Goal: Information Seeking & Learning: Understand process/instructions

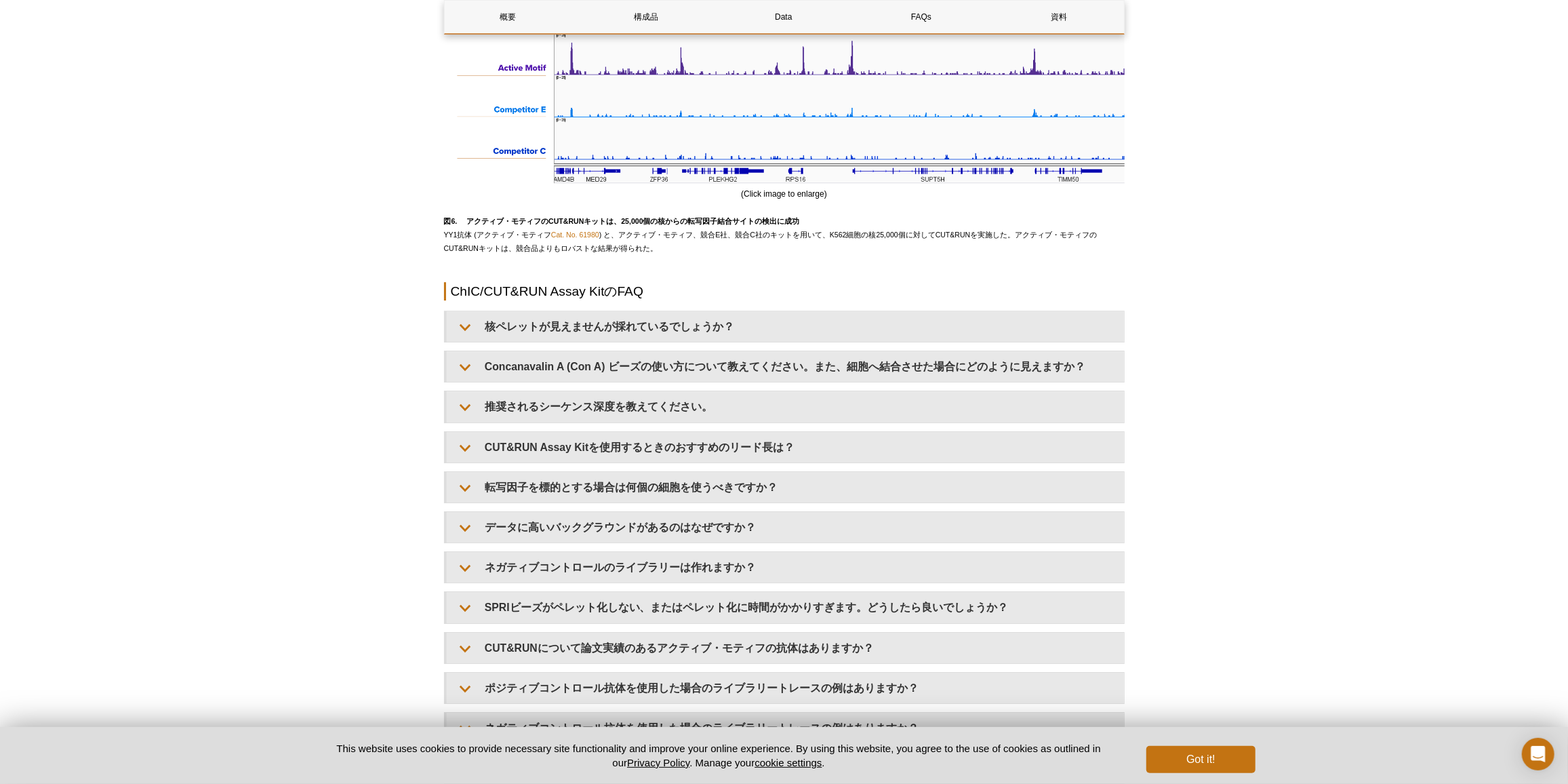
scroll to position [3821, 0]
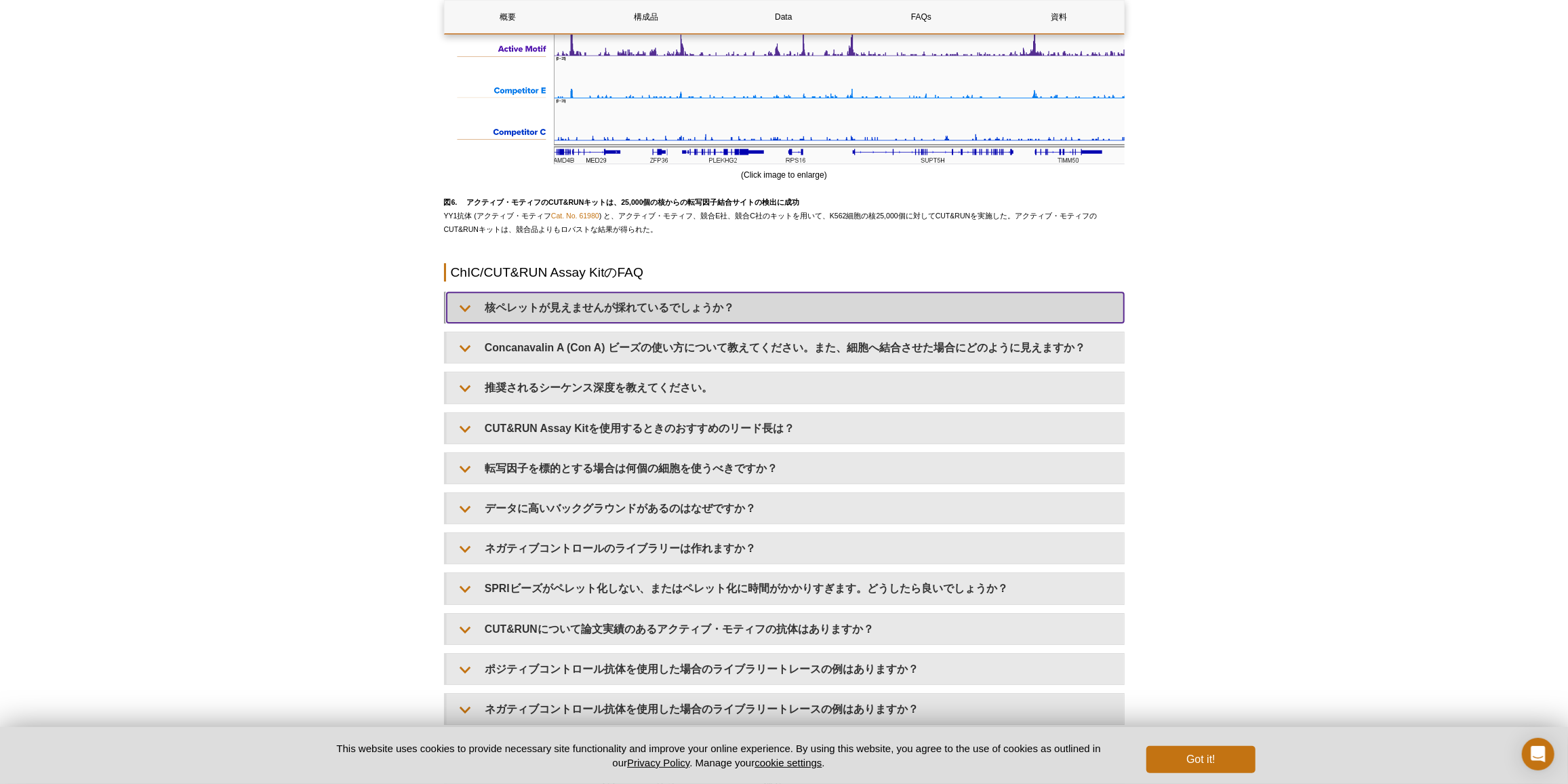
click at [522, 321] on summary "核ペレットが見えませんが採れているでしょうか？" at bounding box center [786, 308] width 678 height 31
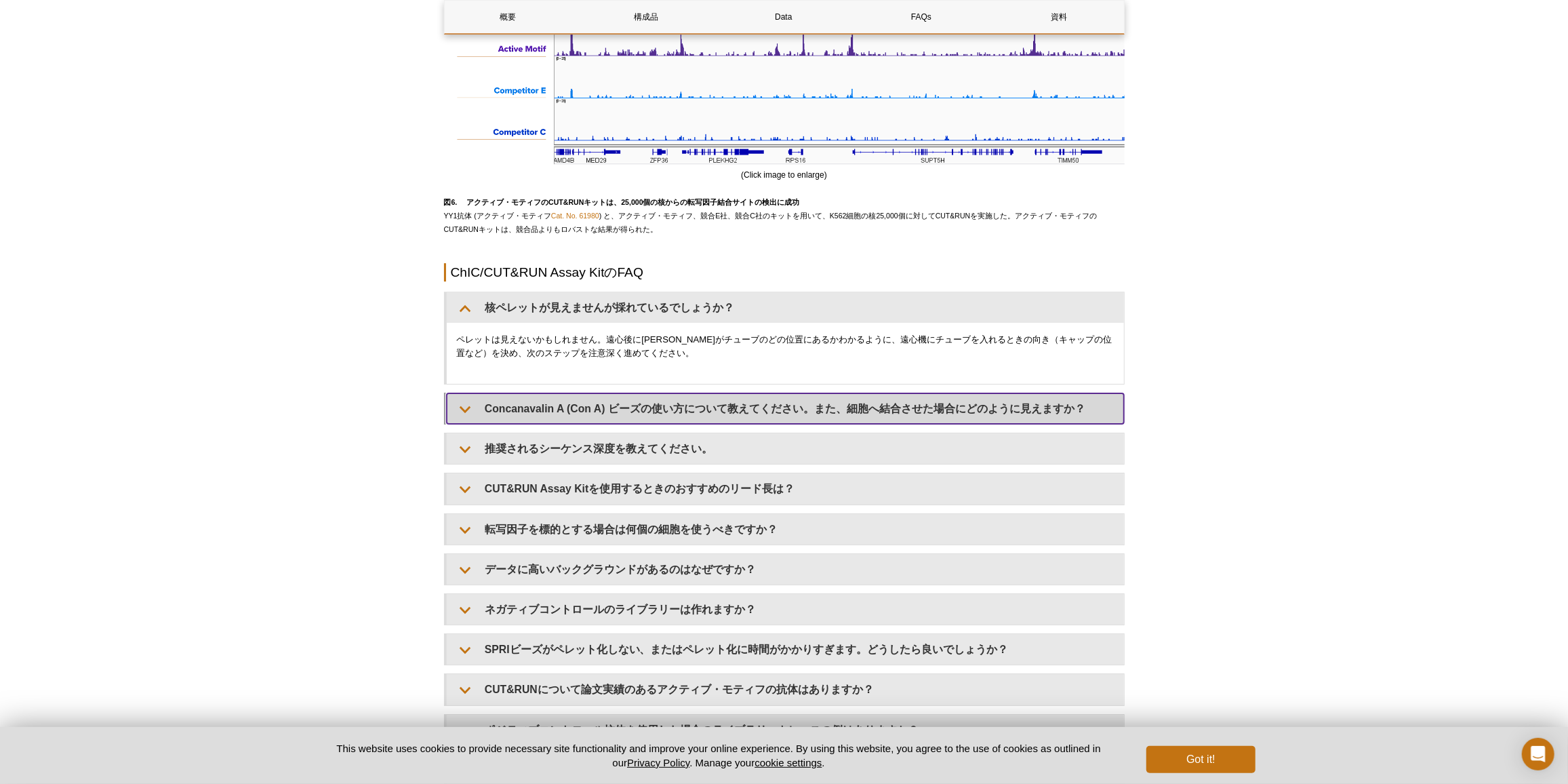
click at [531, 418] on summary "Concanavalin A (Con A) ビーズの使い方について教えてください。また、細胞へ結合させた場合にどのように見えますか？" at bounding box center [786, 409] width 678 height 31
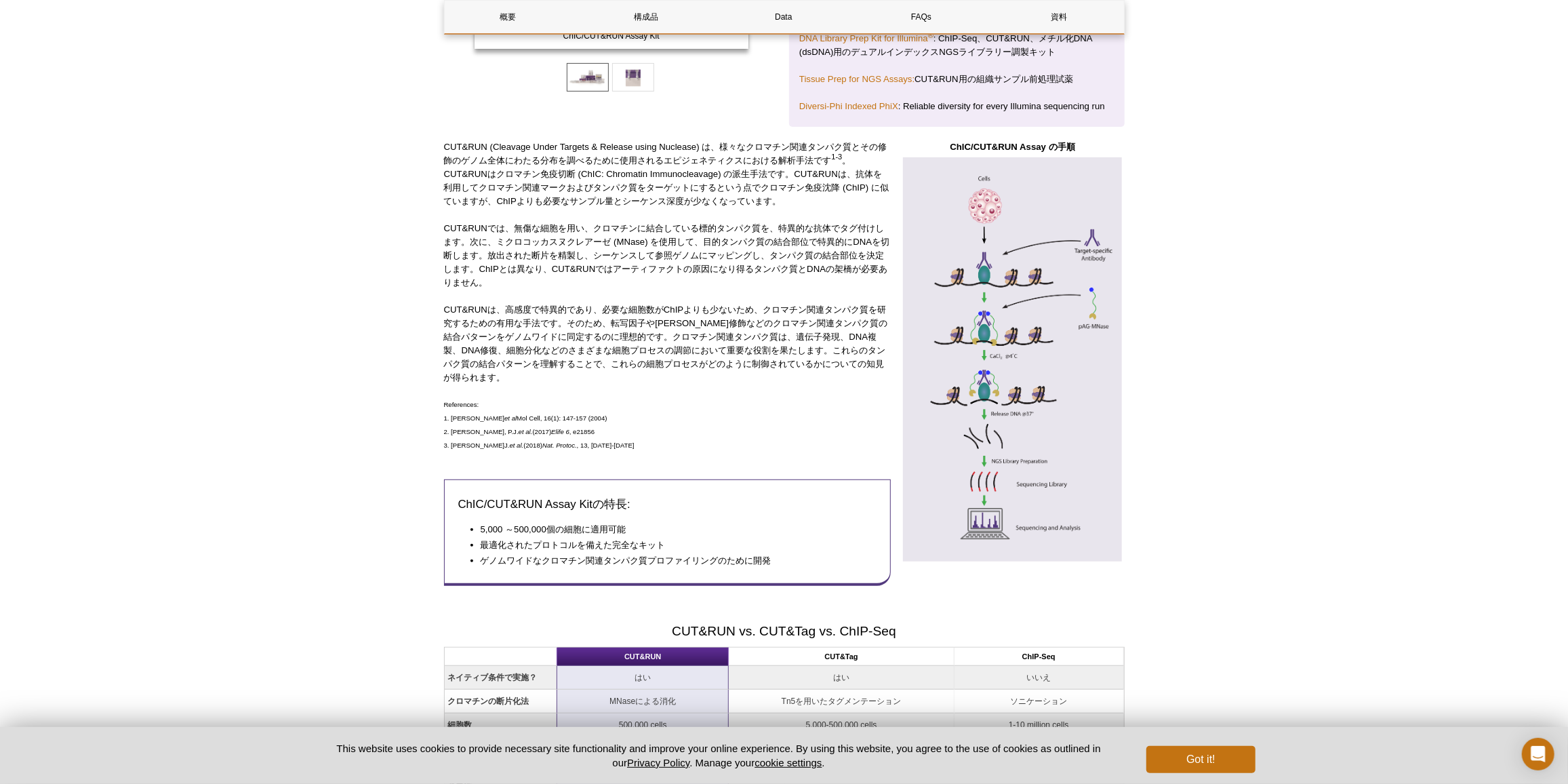
scroll to position [0, 0]
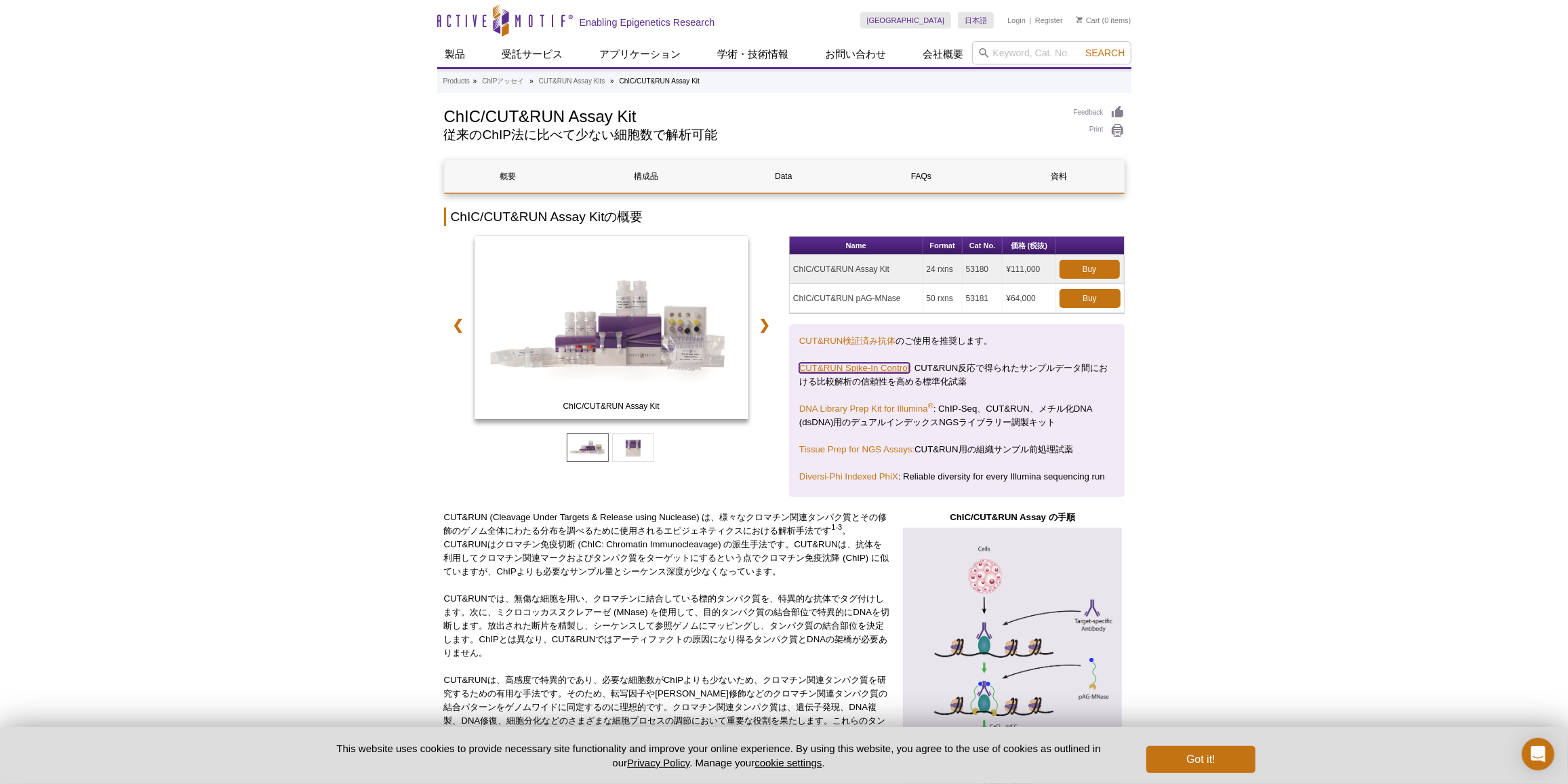
click at [892, 364] on link "CUT&RUN Spike-In Control" at bounding box center [854, 368] width 110 height 10
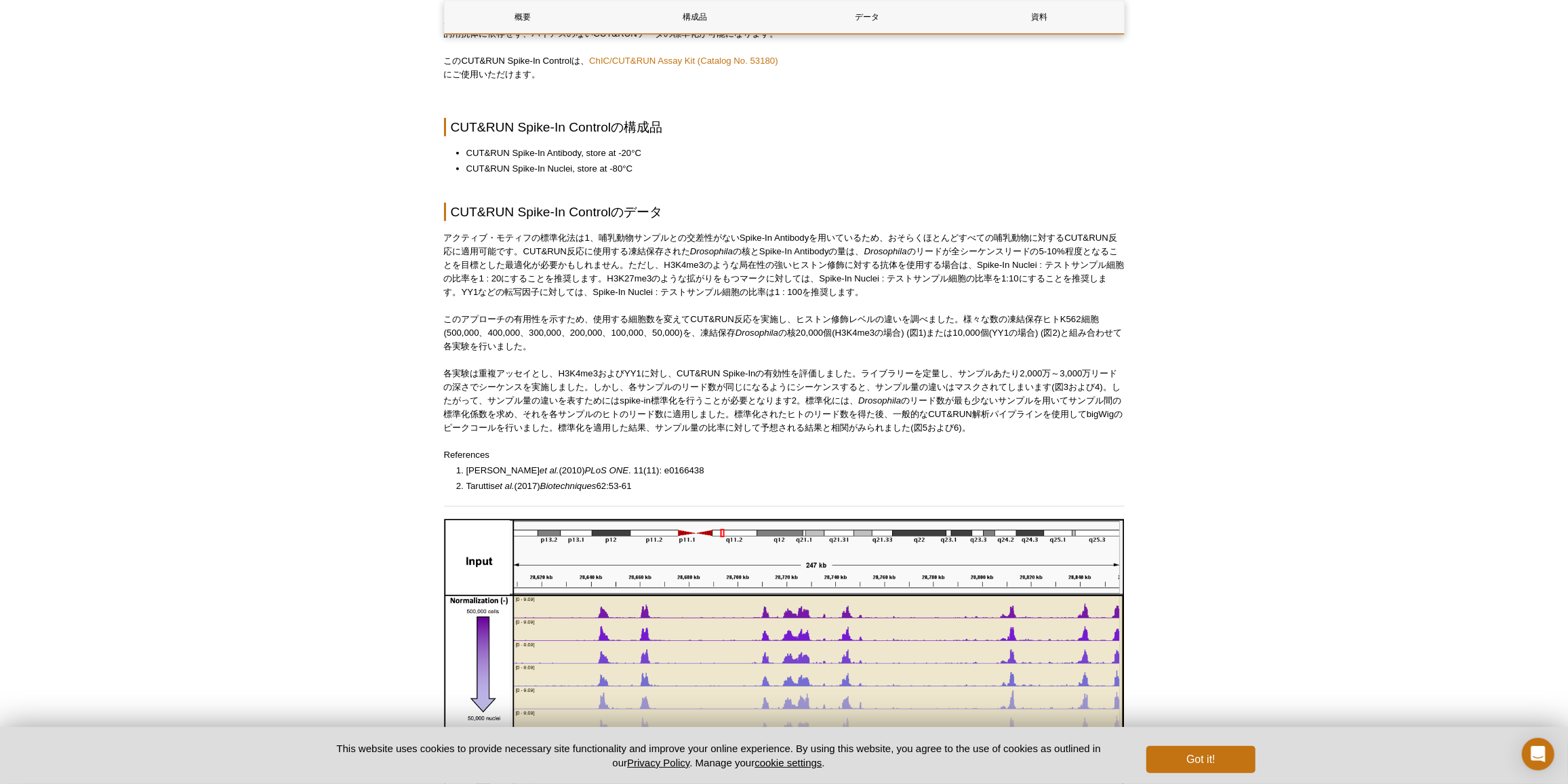
scroll to position [657, 0]
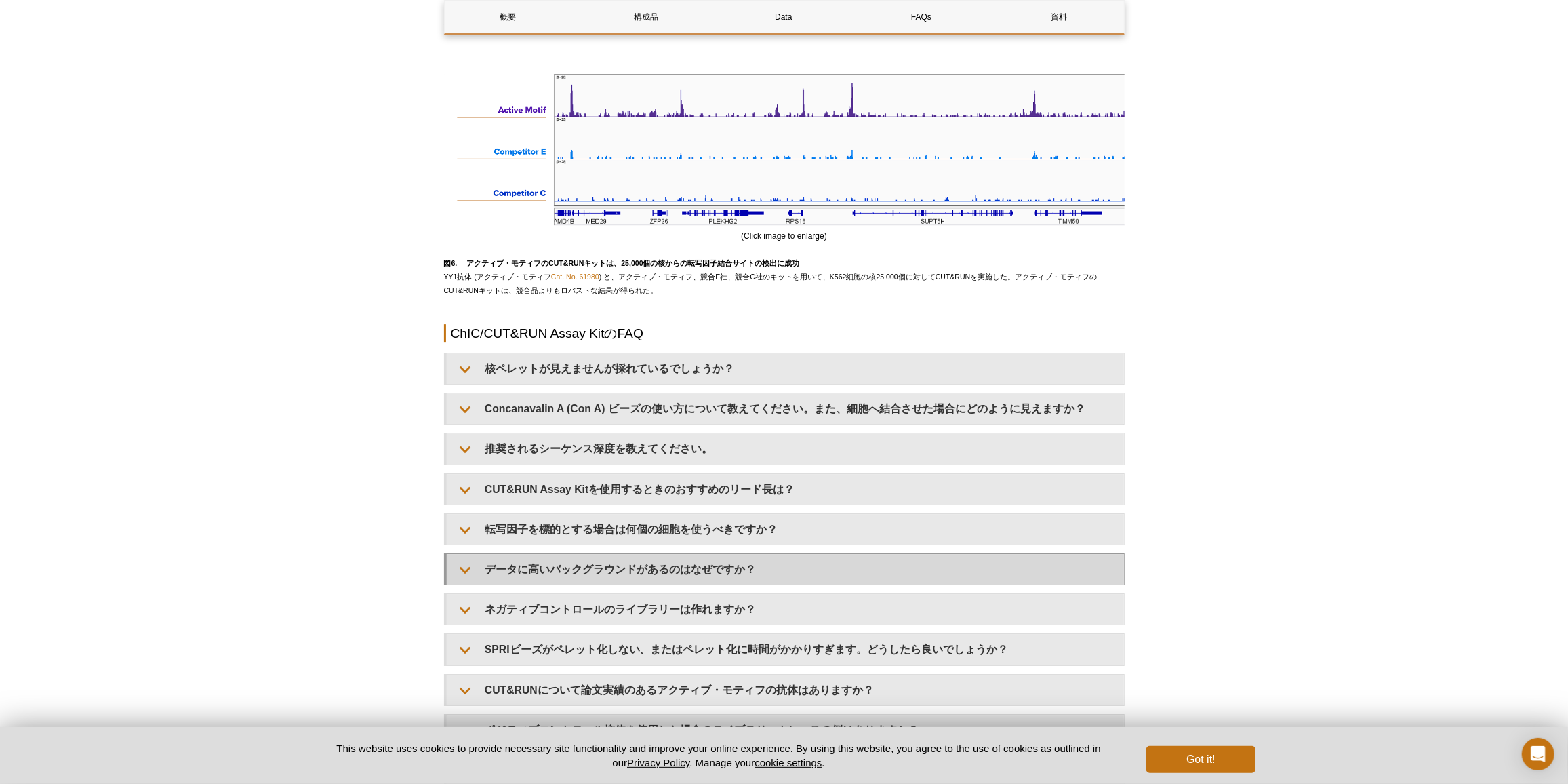
scroll to position [4438, 0]
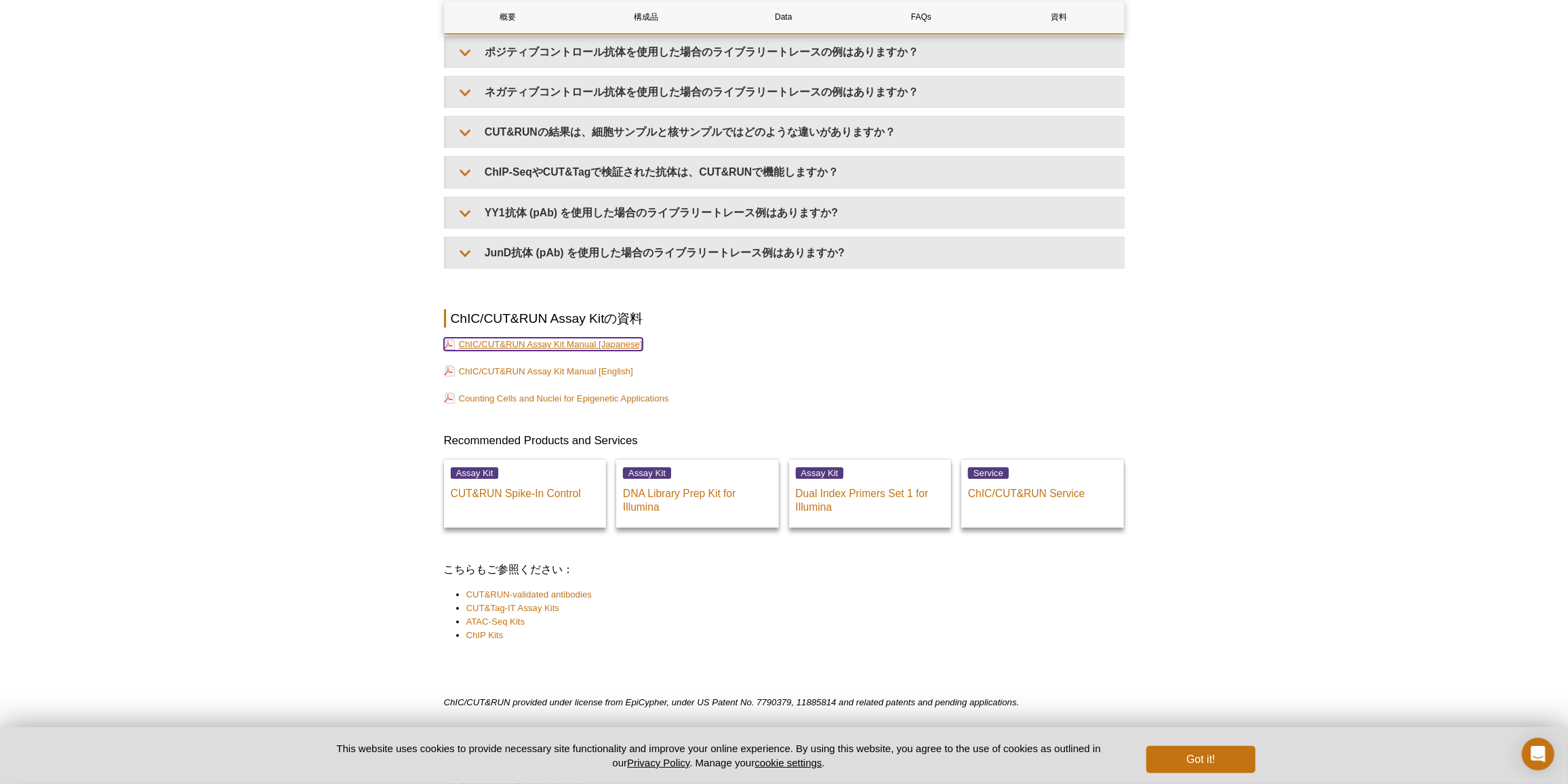
click at [632, 350] on link "ChIC/CUT&RUN Assay Kit Manual [Japanese]" at bounding box center [543, 344] width 198 height 13
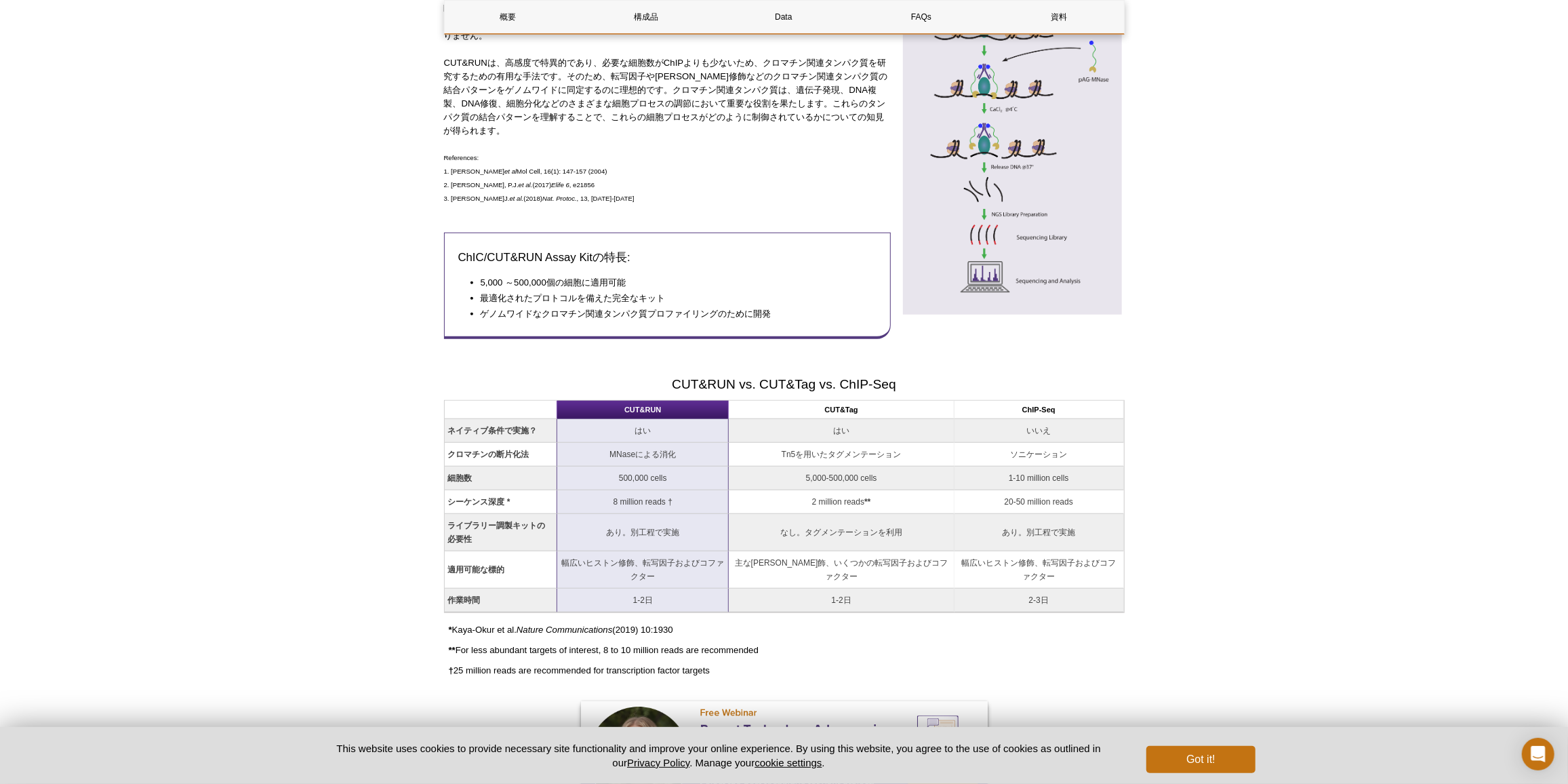
scroll to position [0, 0]
